Goal: Task Accomplishment & Management: Use online tool/utility

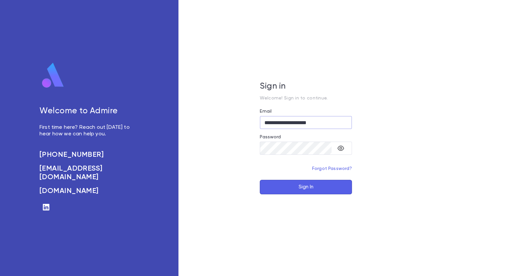
click at [314, 186] on button "Sign In" at bounding box center [306, 187] width 92 height 14
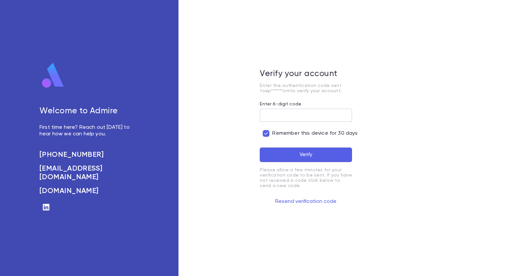
click at [293, 117] on input "Enter 6-digit code" at bounding box center [306, 115] width 92 height 13
type input "******"
click at [308, 153] on button "Verify" at bounding box center [306, 155] width 92 height 14
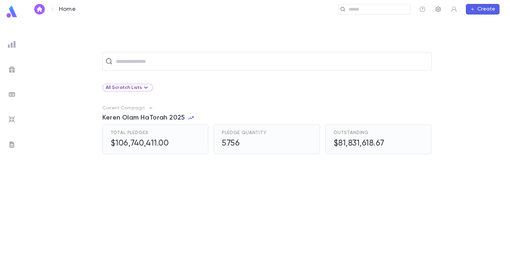
click at [437, 9] on icon "button" at bounding box center [438, 10] width 5 height 6
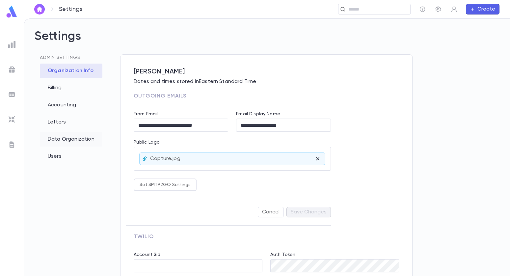
click at [60, 142] on div "Data Organization" at bounding box center [71, 139] width 63 height 14
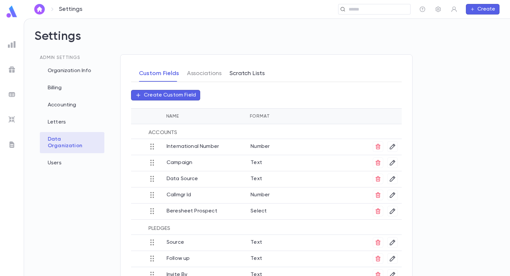
click at [258, 74] on button "Scratch Lists" at bounding box center [247, 73] width 35 height 16
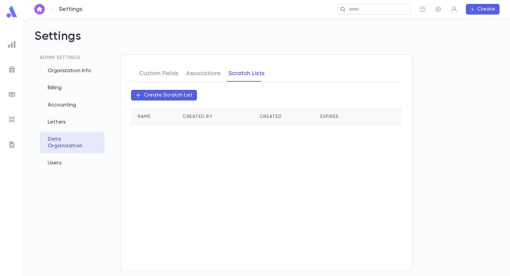
click at [16, 47] on div at bounding box center [12, 45] width 12 height 12
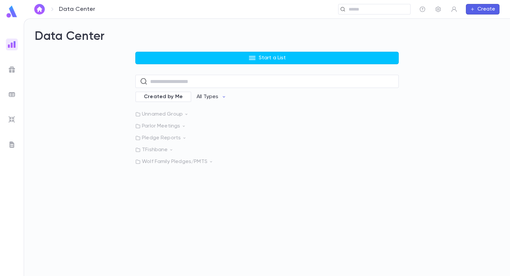
click at [187, 114] on icon at bounding box center [186, 114] width 5 height 5
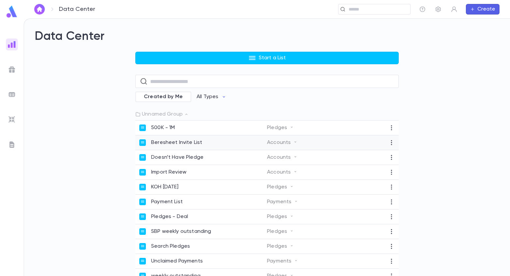
click at [182, 140] on p "Beresheet Invite List" at bounding box center [176, 142] width 51 height 7
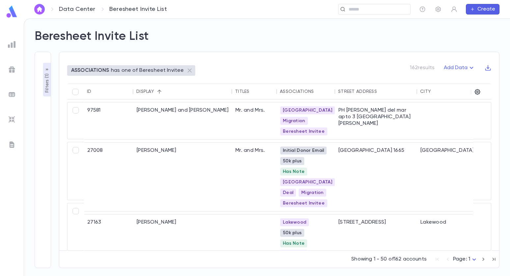
click at [88, 8] on link "Data Center" at bounding box center [77, 9] width 36 height 7
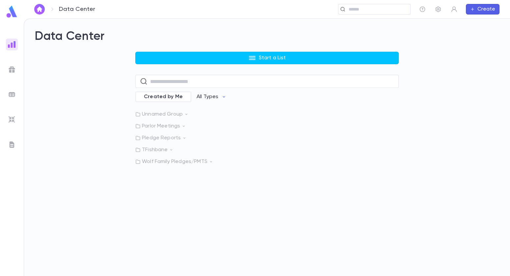
click at [166, 126] on p "Parlor Meetings" at bounding box center [267, 126] width 264 height 7
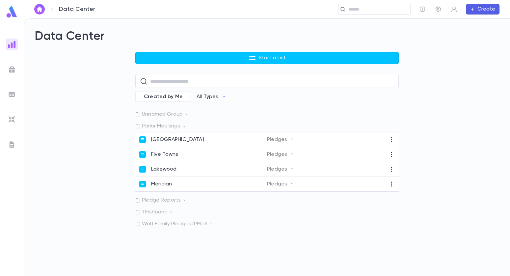
click at [166, 126] on p "Parlor Meetings" at bounding box center [267, 126] width 264 height 7
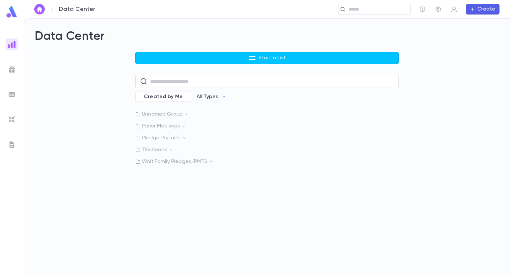
click at [168, 137] on p "Pledge Reports" at bounding box center [267, 138] width 264 height 7
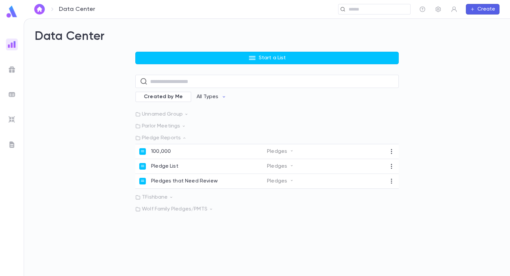
click at [168, 137] on p "Pledge Reports" at bounding box center [267, 138] width 264 height 7
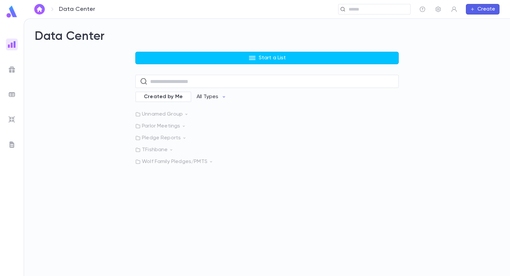
click at [164, 150] on p "TFishbane" at bounding box center [267, 150] width 264 height 7
click at [163, 162] on p "Wolf Family Pledges/PMTS" at bounding box center [267, 162] width 264 height 7
click at [173, 115] on p "Unnamed Group" at bounding box center [267, 114] width 264 height 7
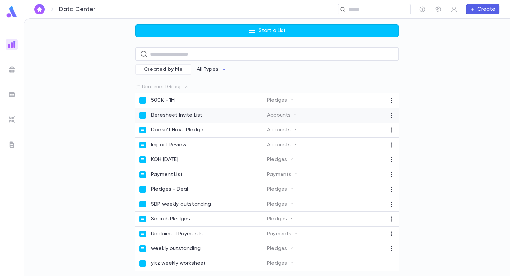
scroll to position [21, 0]
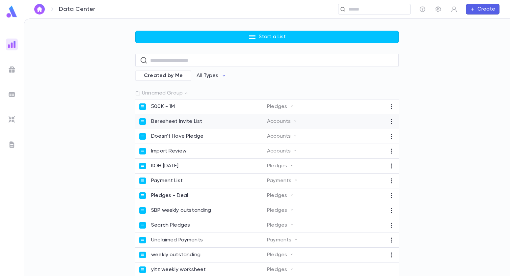
click at [166, 118] on p "Beresheet Invite List" at bounding box center [176, 121] width 51 height 7
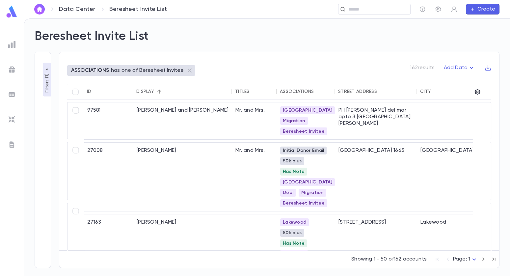
click at [48, 82] on p "Filters ( 1 )" at bounding box center [47, 82] width 7 height 20
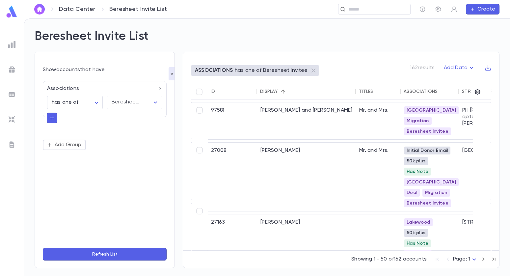
click at [53, 118] on icon "button" at bounding box center [52, 118] width 6 height 7
click at [68, 118] on input "text" at bounding box center [102, 117] width 96 height 9
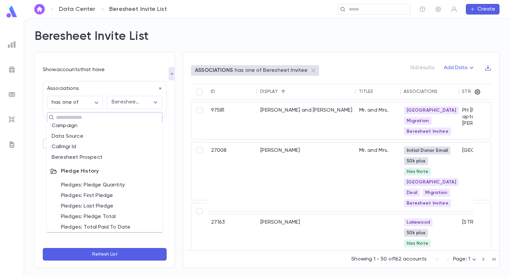
scroll to position [351, 0]
click at [69, 161] on li "Beresheet Prospect" at bounding box center [104, 158] width 116 height 11
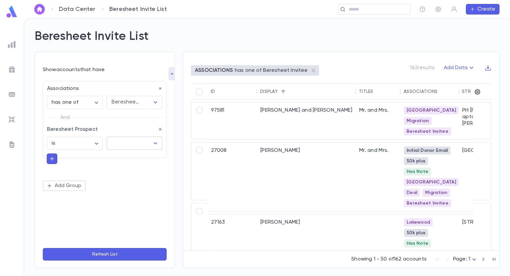
click at [145, 146] on input "text" at bounding box center [130, 143] width 40 height 13
click at [126, 157] on li "Yes" at bounding box center [134, 157] width 56 height 11
type input "***"
click at [93, 252] on button "Refresh List" at bounding box center [105, 254] width 124 height 13
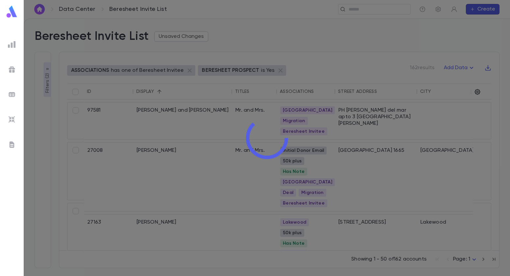
type input "***"
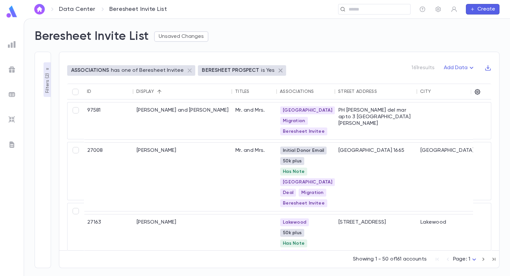
click at [279, 70] on icon at bounding box center [281, 71] width 4 height 4
click at [187, 68] on icon at bounding box center [190, 71] width 8 height 8
